Goal: Task Accomplishment & Management: Use online tool/utility

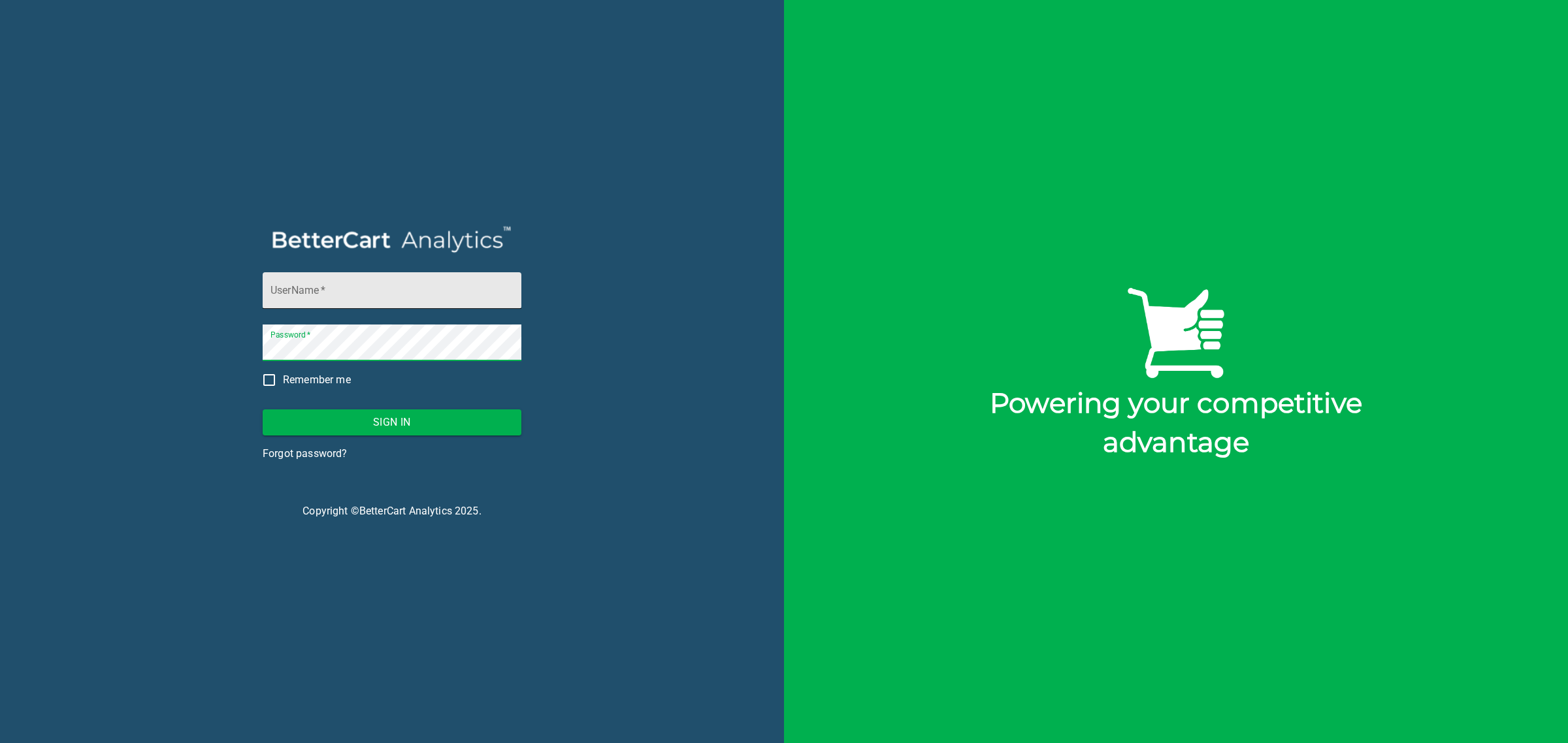
click at [408, 300] on input "UserName   *" at bounding box center [392, 290] width 259 height 37
click at [367, 282] on input "UserName   *" at bounding box center [392, 290] width 259 height 37
type input "[PERSON_NAME][EMAIL_ADDRESS][DOMAIN_NAME]"
click at [394, 425] on span "Sign In" at bounding box center [392, 423] width 238 height 18
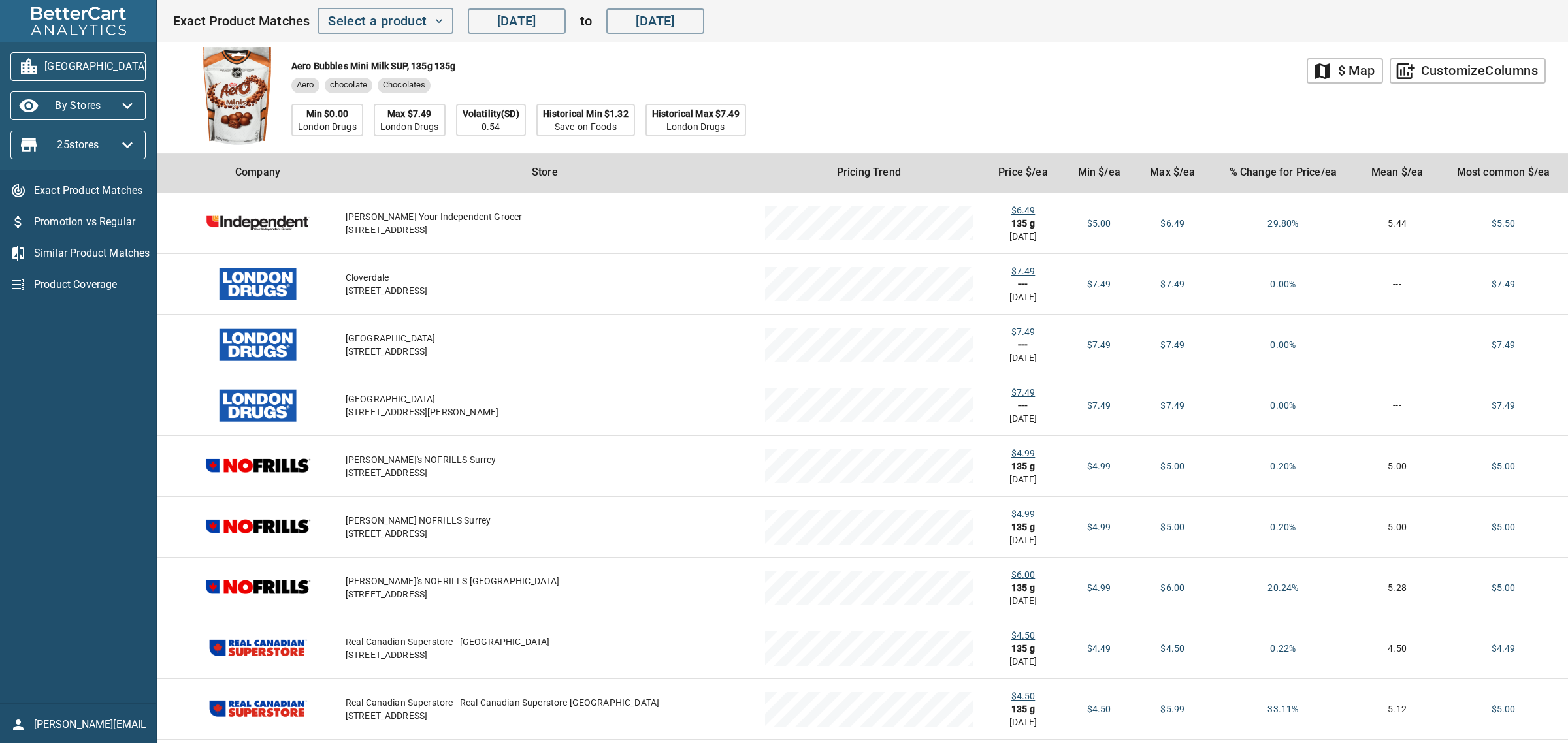
click at [1330, 67] on span "map $ Map" at bounding box center [1345, 70] width 61 height 23
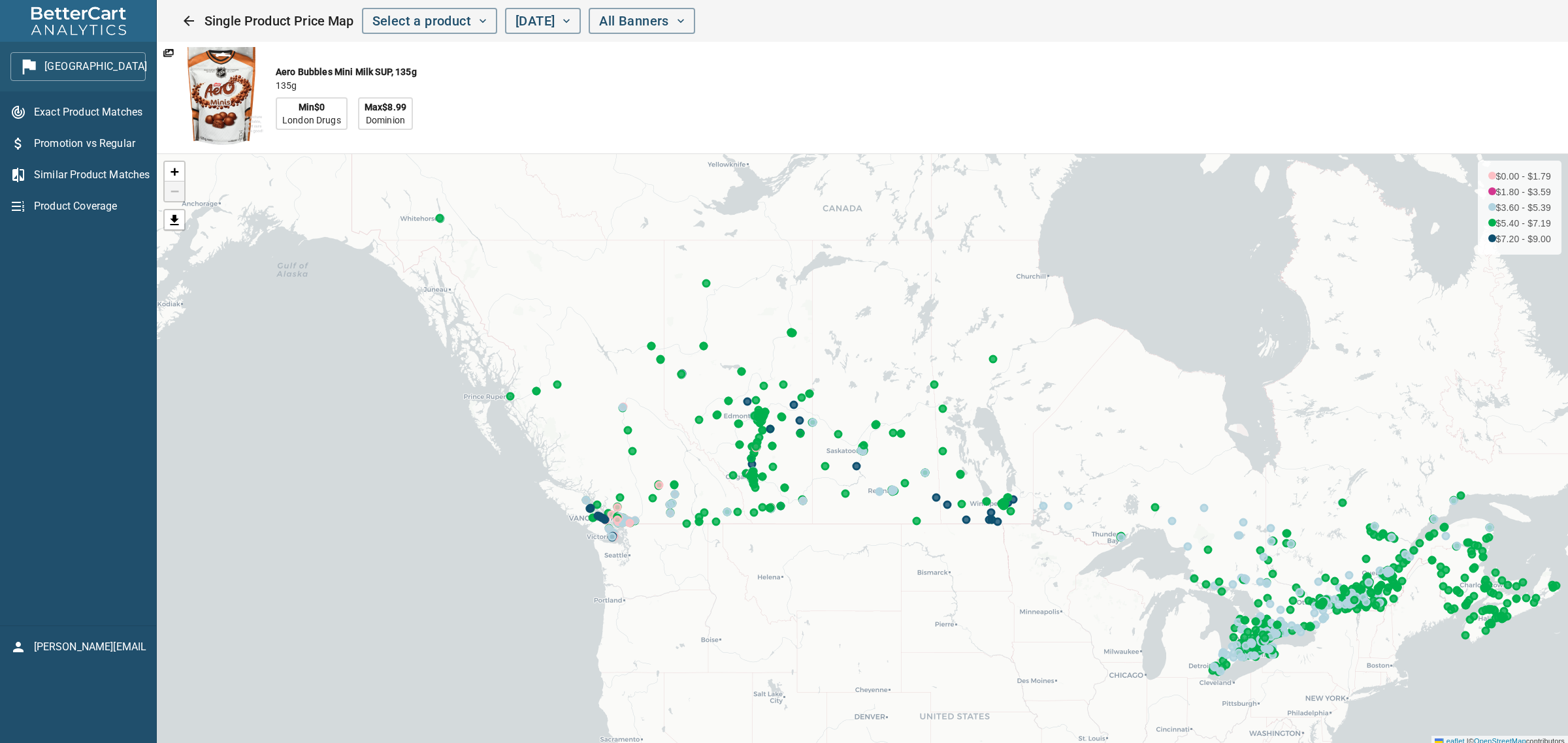
scroll to position [3, 0]
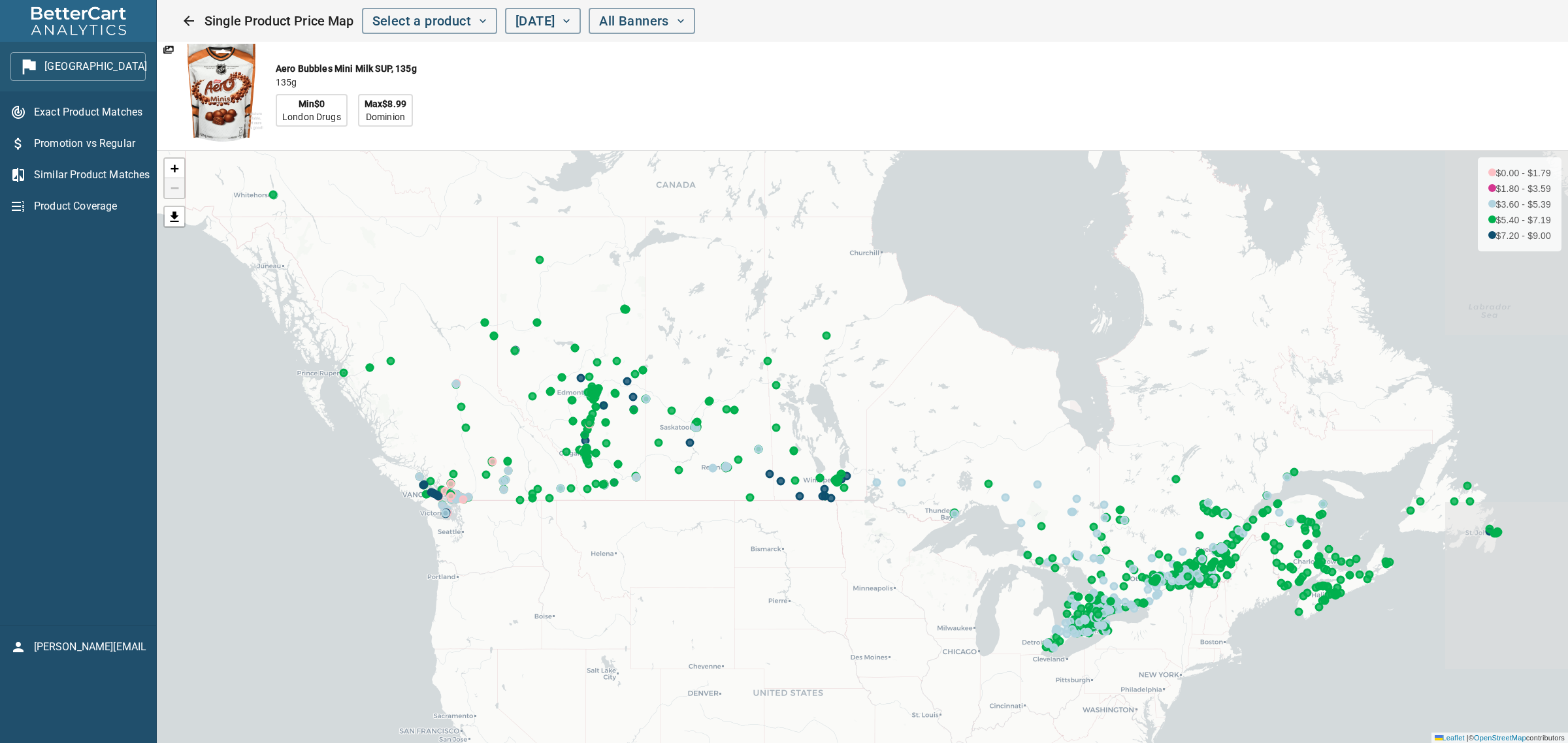
drag, startPoint x: 977, startPoint y: 325, endPoint x: 811, endPoint y: 305, distance: 167.2
click at [811, 305] on div "+ − $0.00 - $1.79 $1.80 - $3.59 $3.60 - $5.39 $5.40 - $7.19 $7.20 - $9.00 Leafl…" at bounding box center [862, 447] width 1411 height 592
click at [571, 20] on span "[DATE]" at bounding box center [542, 21] width 55 height 23
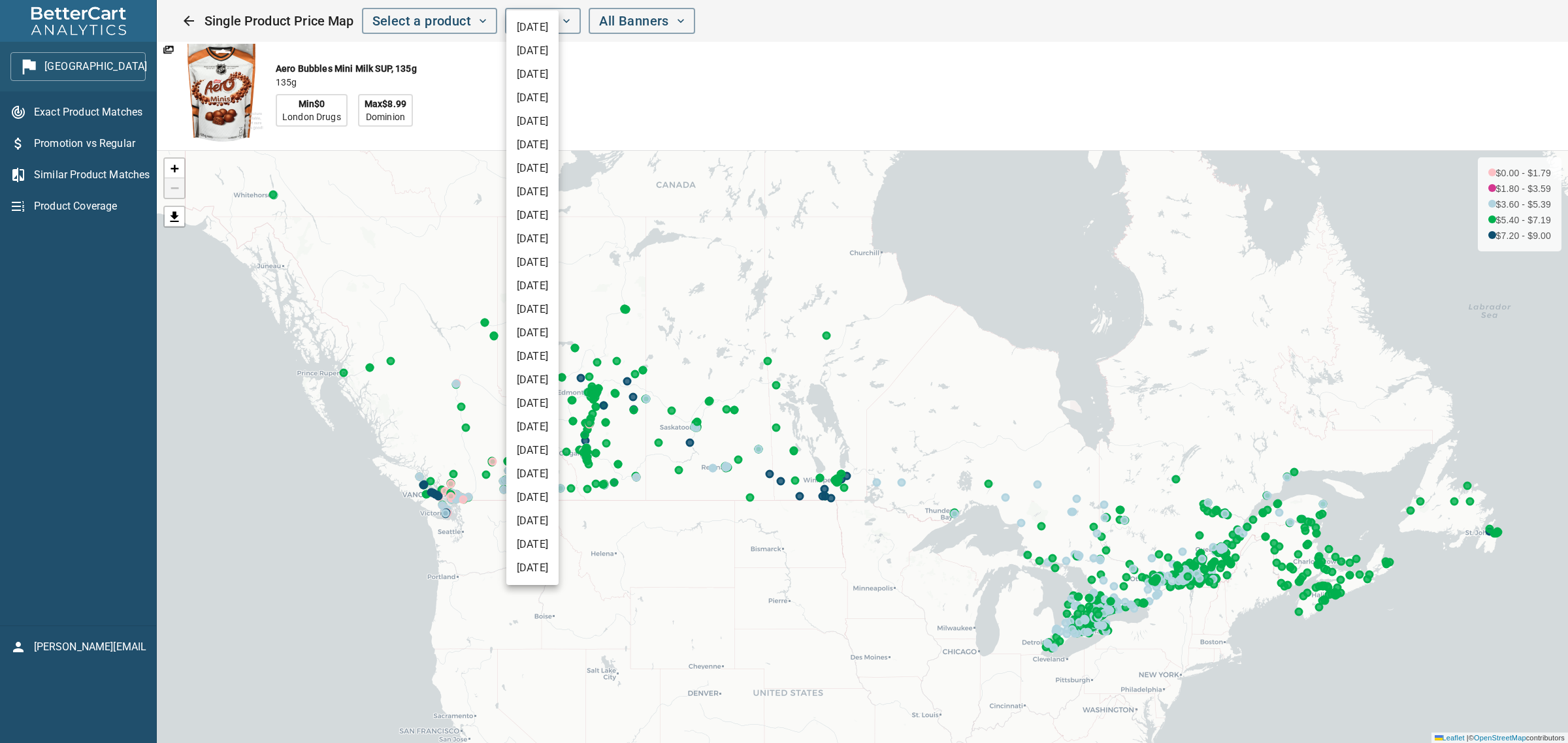
click at [807, 99] on div at bounding box center [784, 372] width 1568 height 743
